Goal: Use online tool/utility: Use online tool/utility

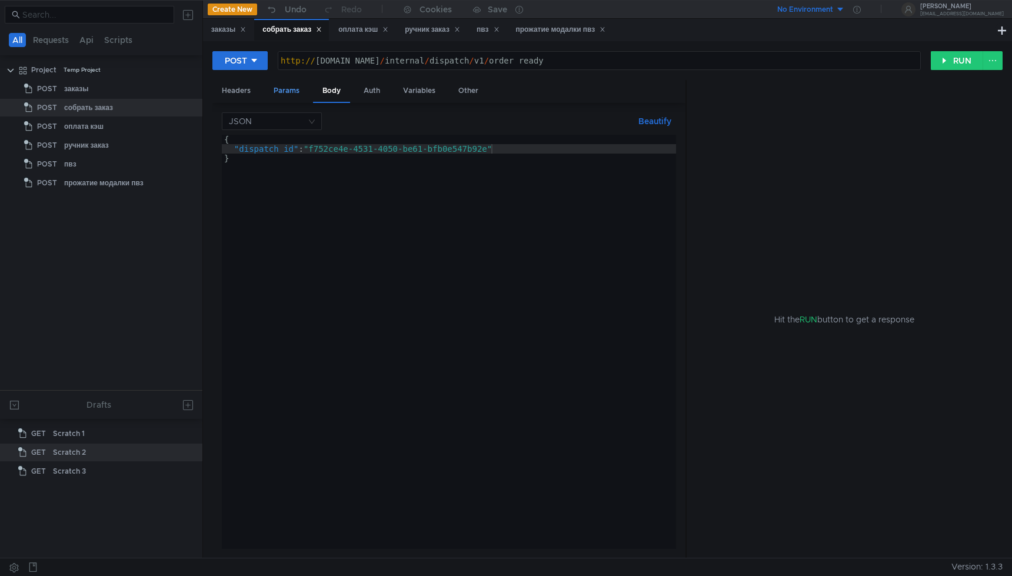
click at [283, 93] on div "Params" at bounding box center [286, 91] width 45 height 22
click at [249, 87] on div "Headers" at bounding box center [236, 91] width 48 height 22
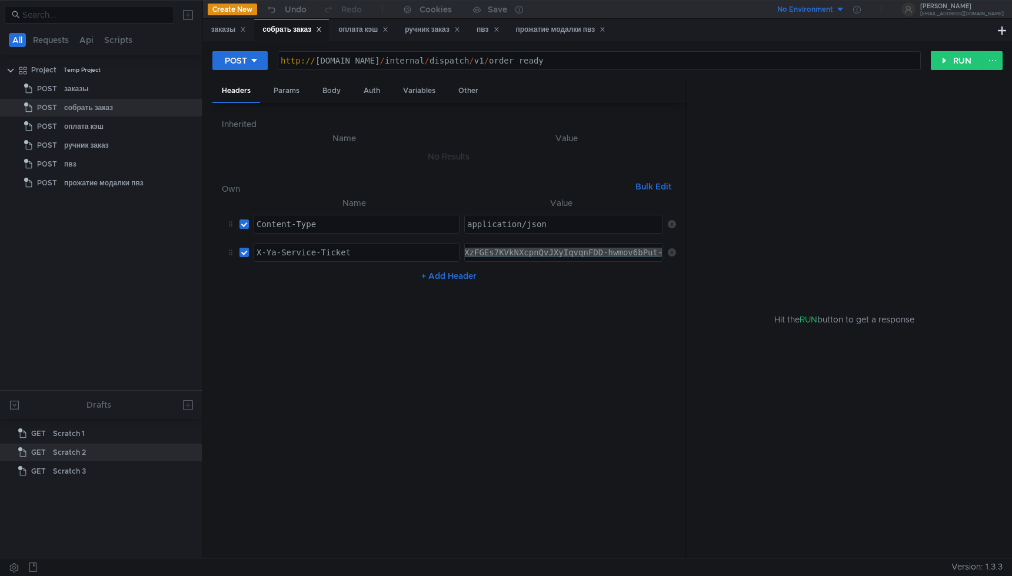
paste textarea "3:serv:CJOBAhDjq5bHBiIRCMTzehCq33sgpe--kaXU_gE:FzyfC-9pM62Xd86ylfS_ddWyMXc-QgFg…"
type textarea "3:serv:CJOBAhDjq5bHBiIRCMTzehCq33sgpe--kaXU_gE:FzyfC-9pM62Xd86ylfS_ddWyMXc-QgFg…"
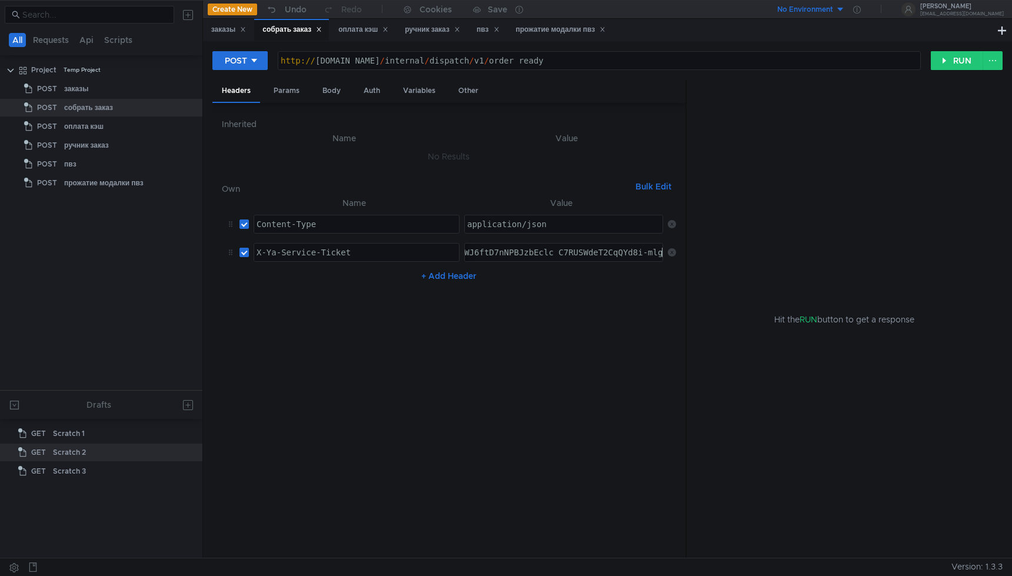
click at [558, 309] on nz-table "Name Value Content-Type ההההההההההההההההההההההההההההההההההההההההההההההההההההההה…" at bounding box center [449, 372] width 454 height 353
click at [323, 99] on div "Body" at bounding box center [331, 91] width 37 height 22
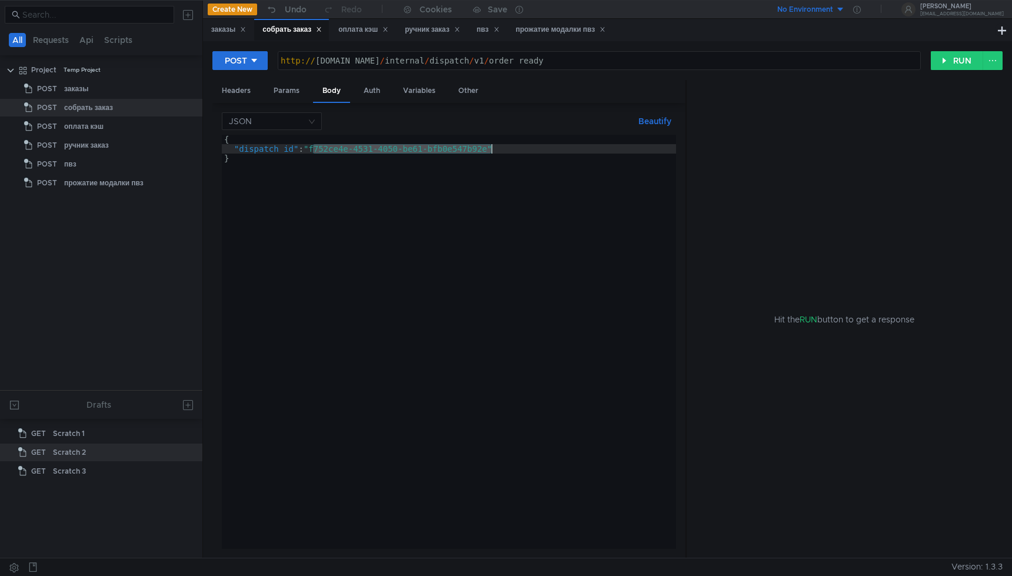
drag, startPoint x: 315, startPoint y: 152, endPoint x: 490, endPoint y: 153, distance: 175.3
click at [490, 153] on div "{ "dispatch_id" : "f752ce4e-4531-4050-be61-bfb0e547b92e" }" at bounding box center [449, 351] width 454 height 433
paste textarea "229ea891-9fb8-4641-a54e-ed4349891d42"
type textarea ""dispatch_id": "229ea891-9fb8-4641-a54e-ed4349891d42""
click at [929, 64] on div "POST http:// grocery-dispatch.lavka.tst.yandex.net / internal / dispatch / v1 /…" at bounding box center [571, 61] width 718 height 20
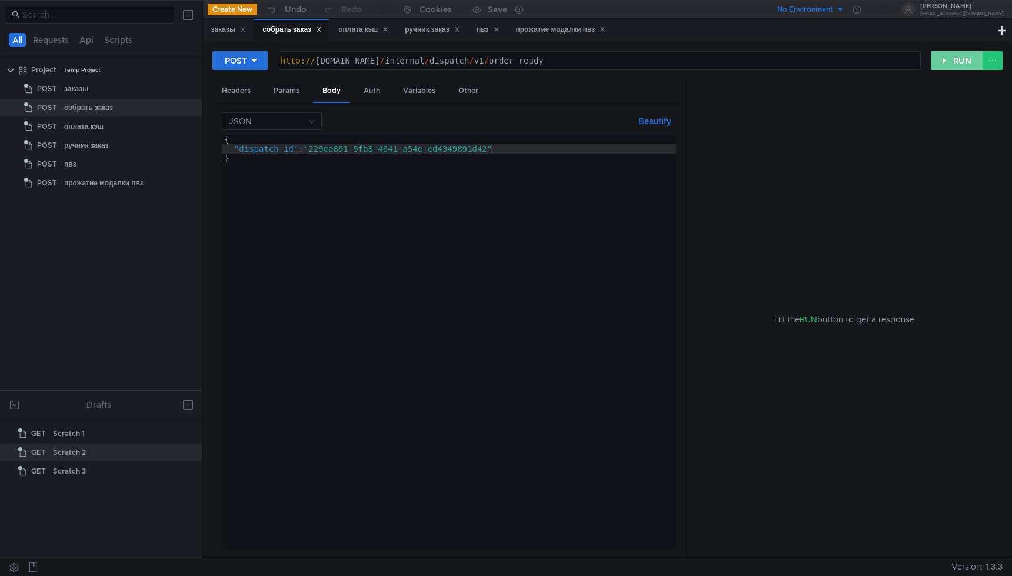
click at [941, 64] on button "RUN" at bounding box center [956, 60] width 52 height 19
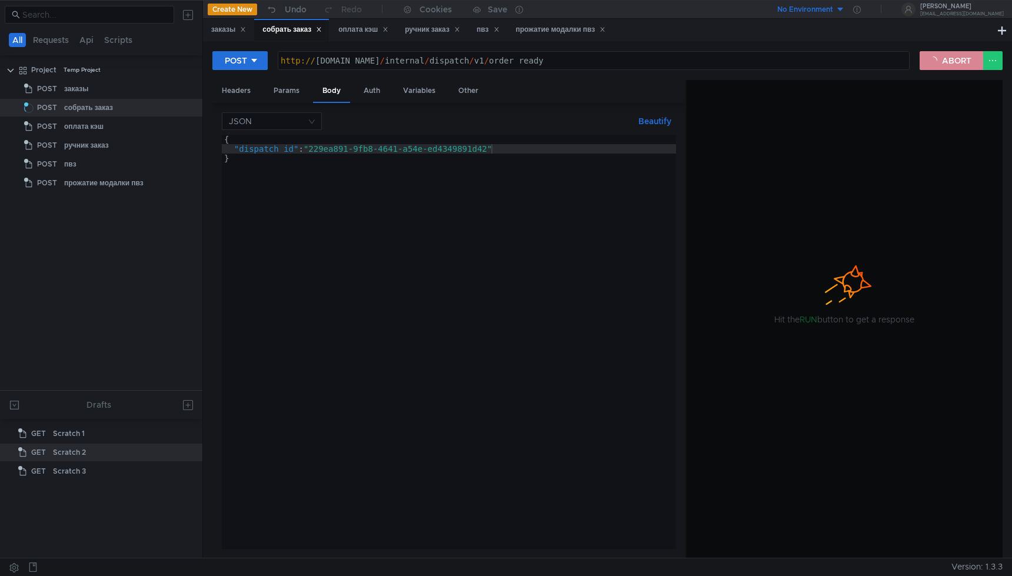
click at [934, 61] on button "ABORT" at bounding box center [951, 60] width 64 height 19
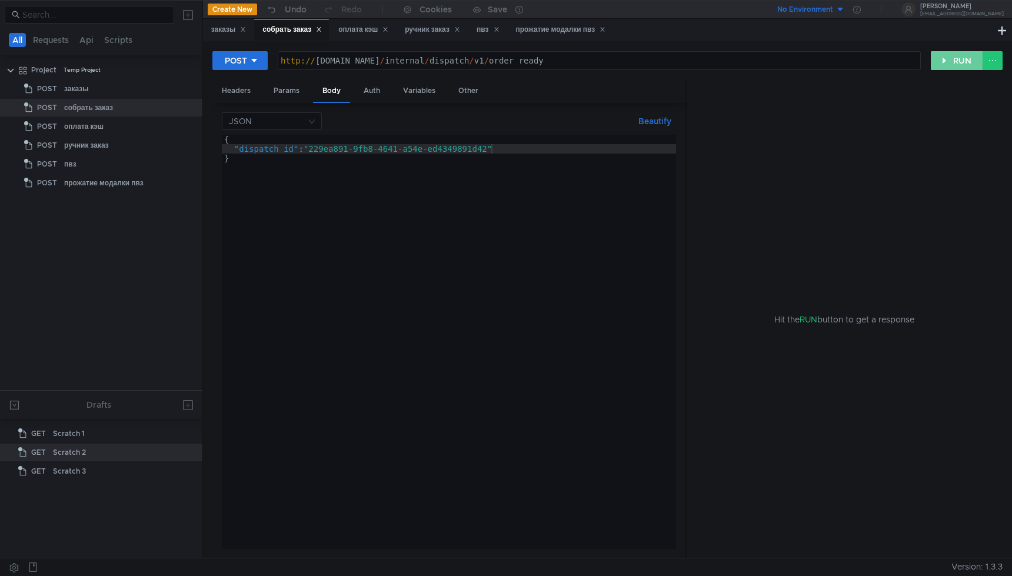
click at [934, 61] on button "RUN" at bounding box center [956, 60] width 52 height 19
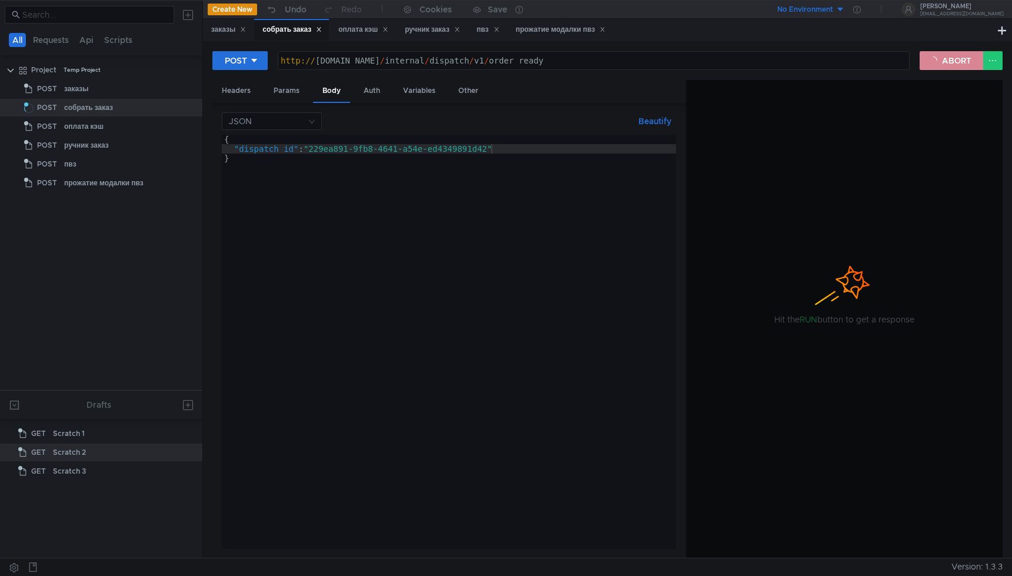
click at [934, 61] on button "ABORT" at bounding box center [951, 60] width 64 height 19
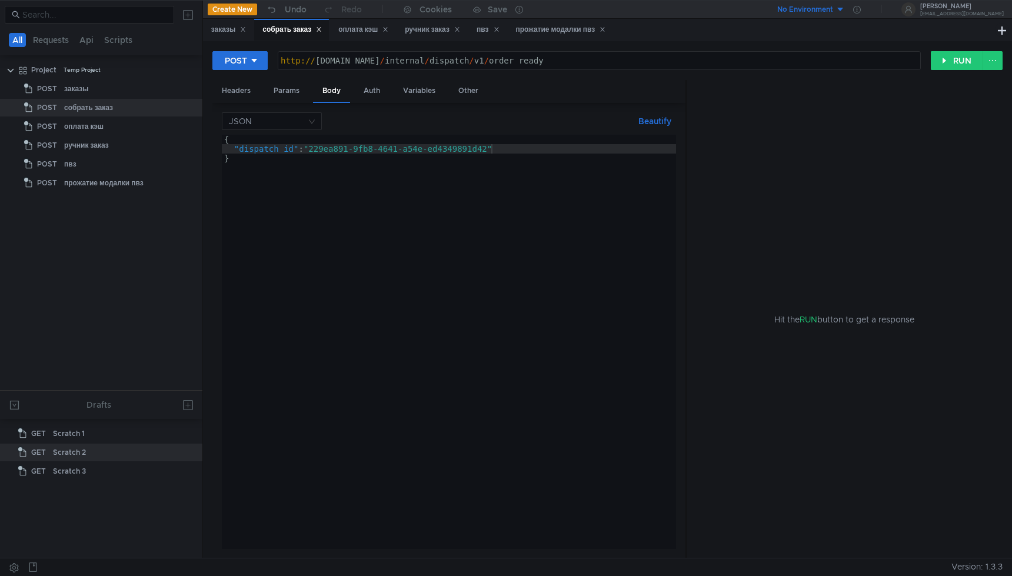
type textarea "[URL][DOMAIN_NAME]"
click at [675, 64] on div "http:// grocery-dispatch.lavka.tst.yandex.net / internal / dispatch / v1 / orde…" at bounding box center [599, 70] width 642 height 28
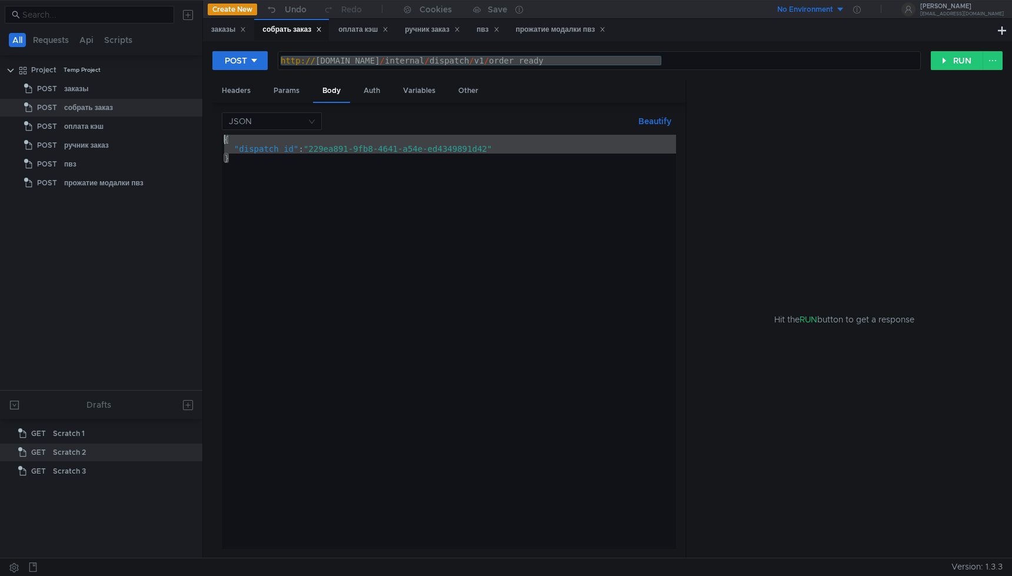
drag, startPoint x: 263, startPoint y: 163, endPoint x: 206, endPoint y: 130, distance: 66.7
click at [206, 130] on div "POST http://grocery-dispatch.lavka.tst.yandex.net/internal/dispatch/v1/order_re…" at bounding box center [607, 299] width 809 height 516
type textarea "{ "dispatch_id": "229ea891-9fb8-4641-a54e-ed4349891d42""
